Goal: Browse casually: Explore the website without a specific task or goal

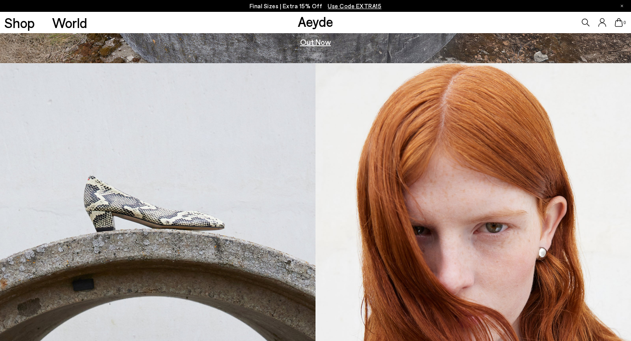
scroll to position [179, 0]
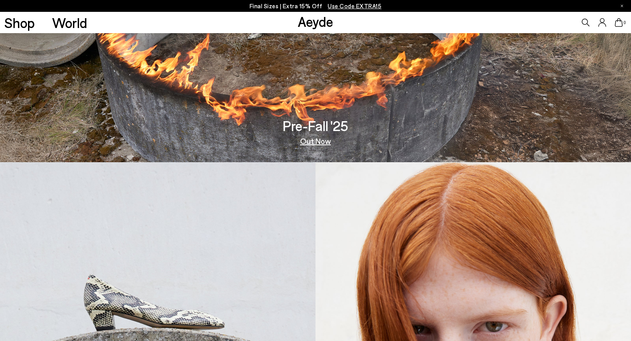
click at [323, 142] on link "Out Now" at bounding box center [315, 141] width 31 height 8
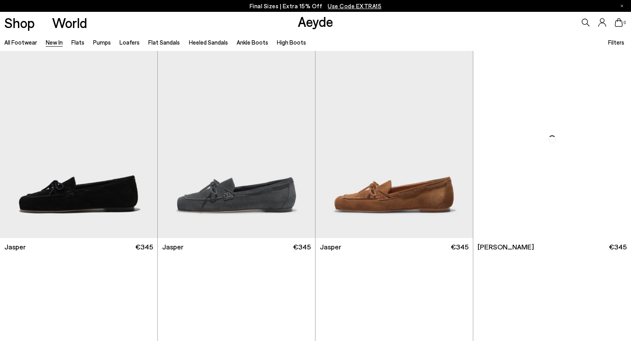
scroll to position [230, 0]
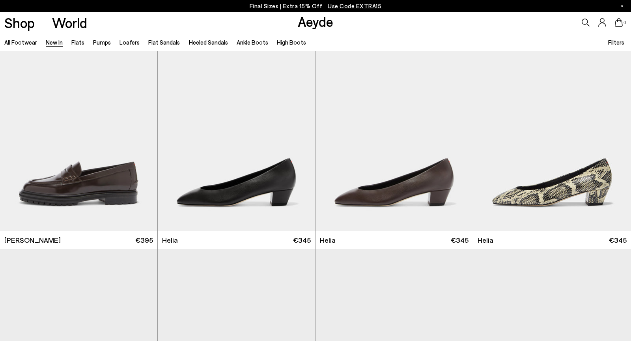
scroll to position [666, 0]
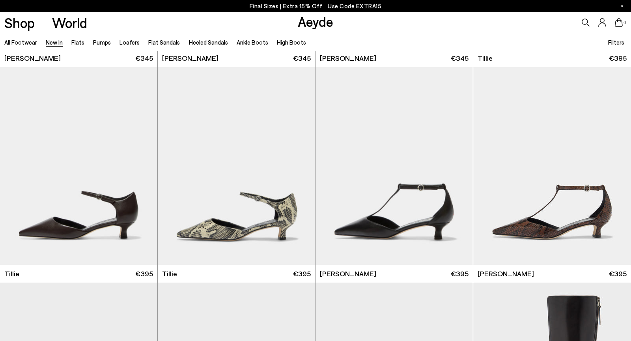
scroll to position [1626, 0]
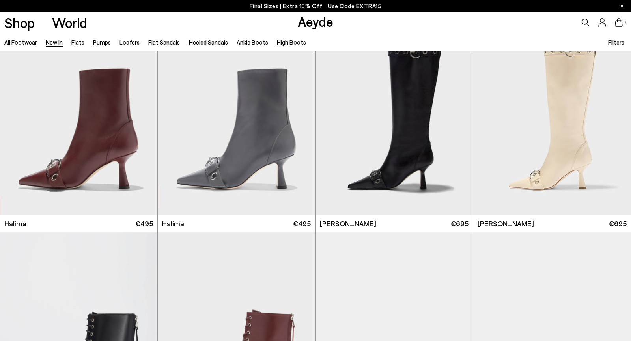
scroll to position [2965, 0]
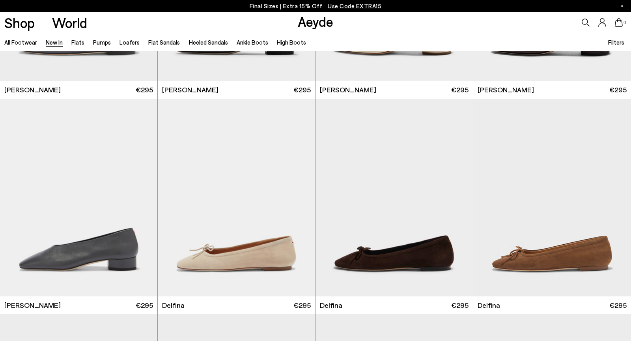
scroll to position [4960, 0]
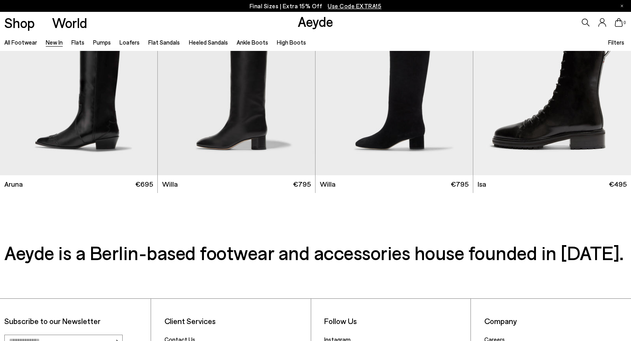
scroll to position [6905, 0]
